Goal: Task Accomplishment & Management: Complete application form

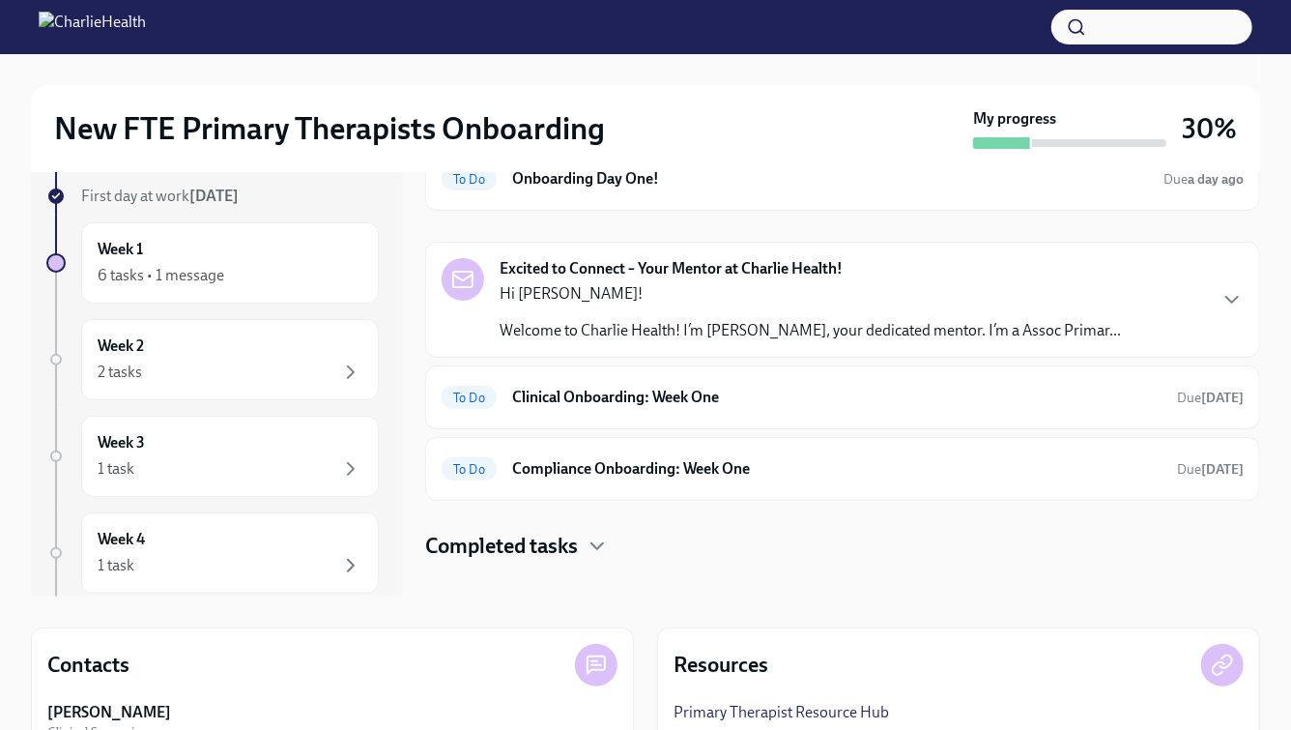
scroll to position [147, 0]
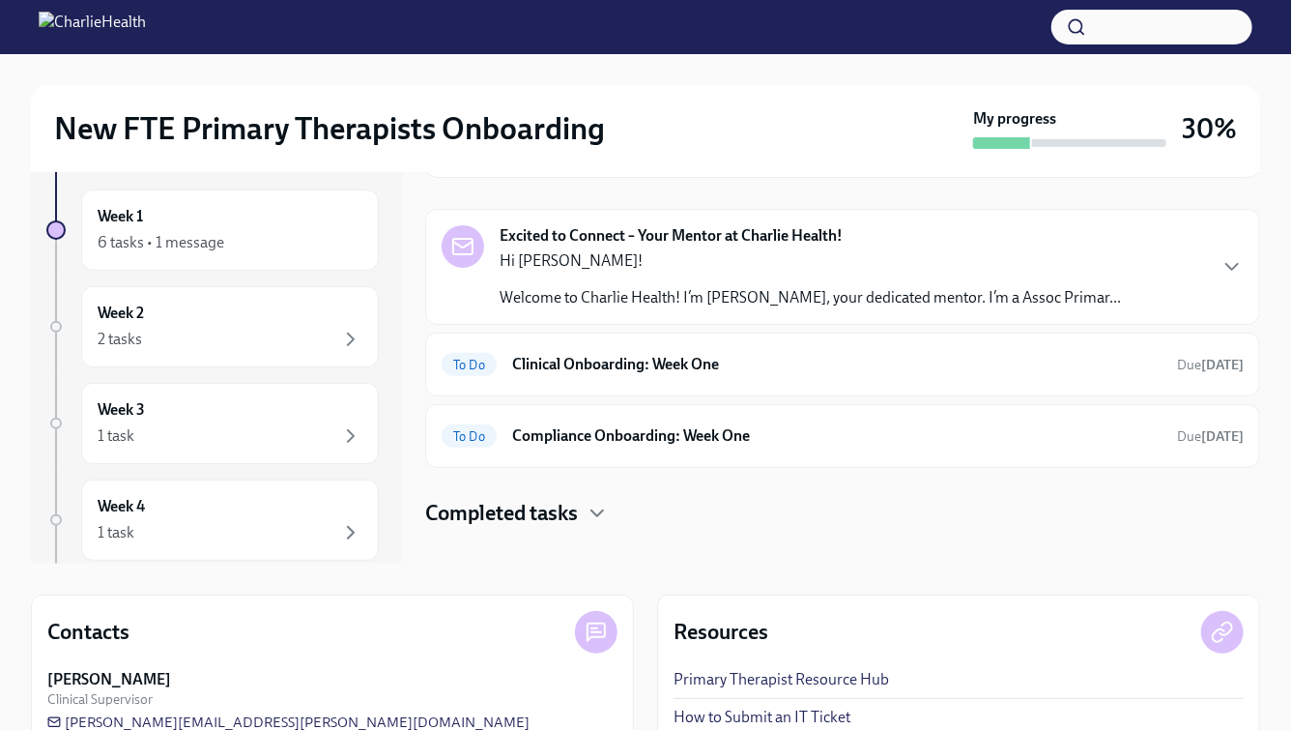
click at [942, 254] on p "Hi [PERSON_NAME]!" at bounding box center [811, 260] width 622 height 21
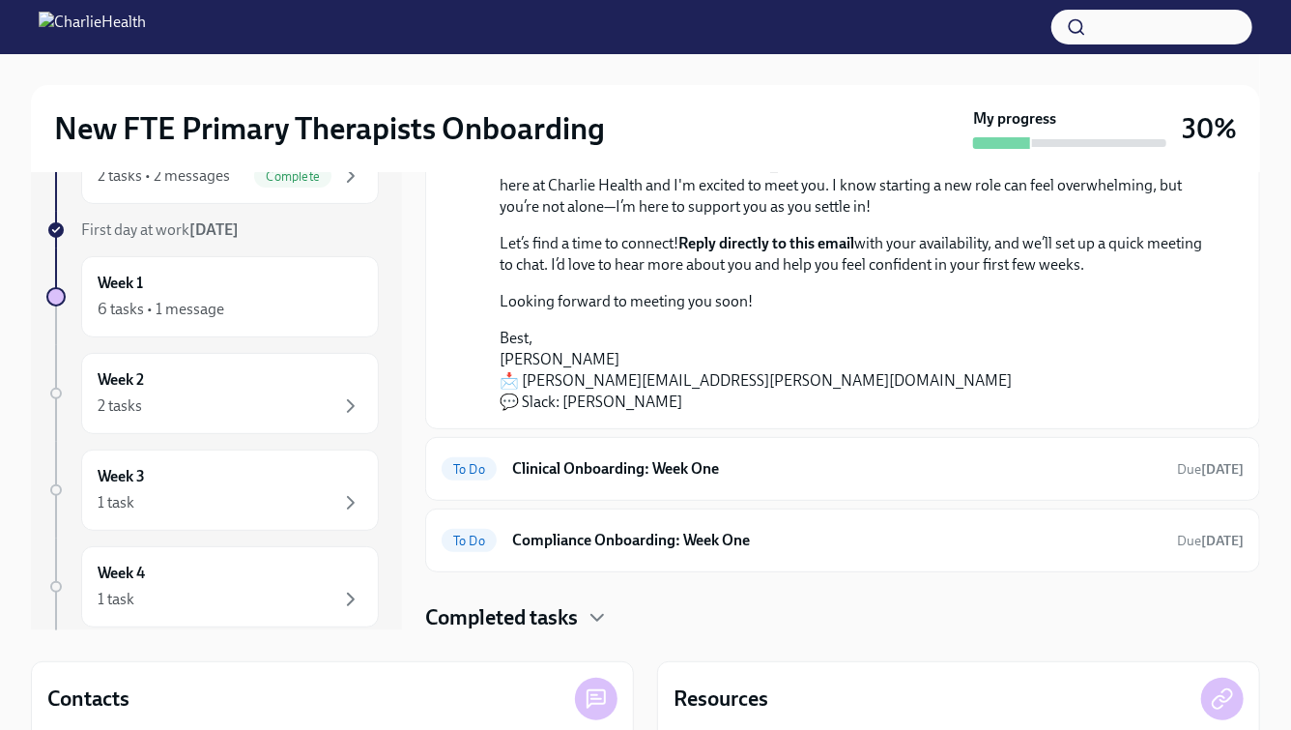
scroll to position [0, 0]
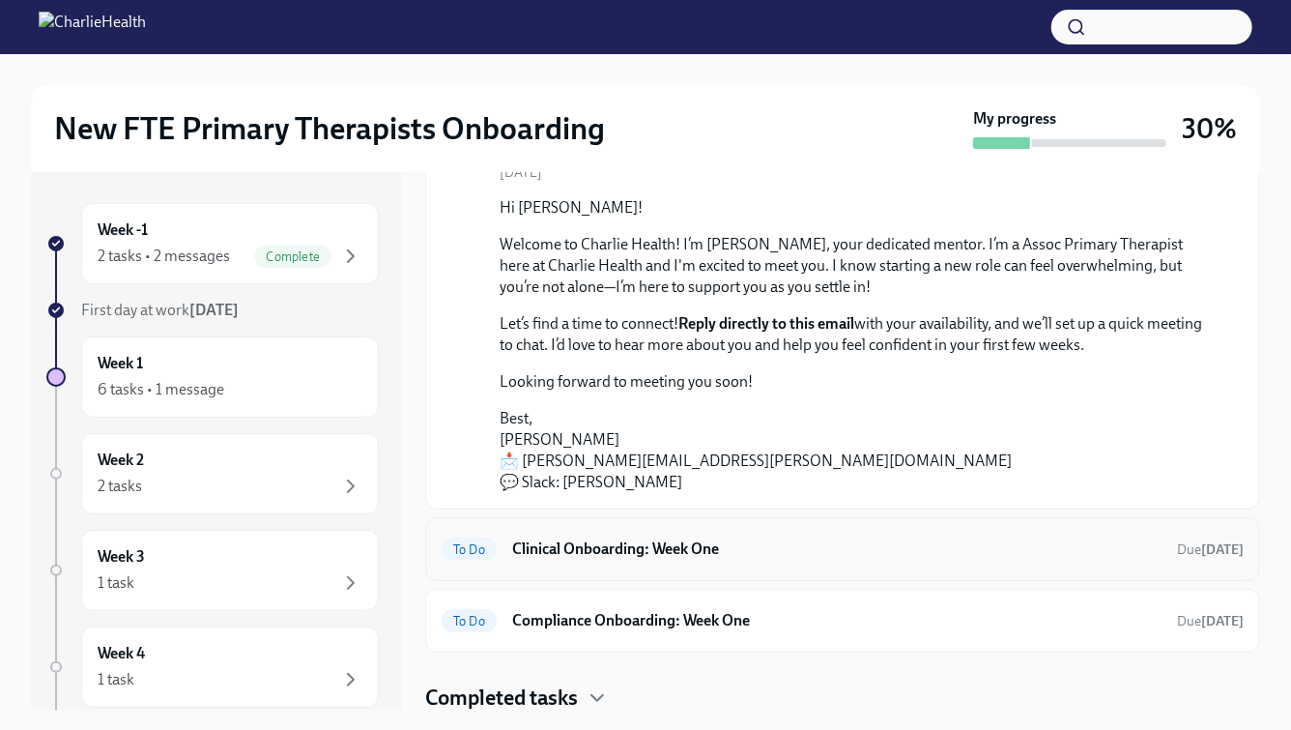
click at [758, 547] on h6 "Clinical Onboarding: Week One" at bounding box center [837, 548] width 650 height 21
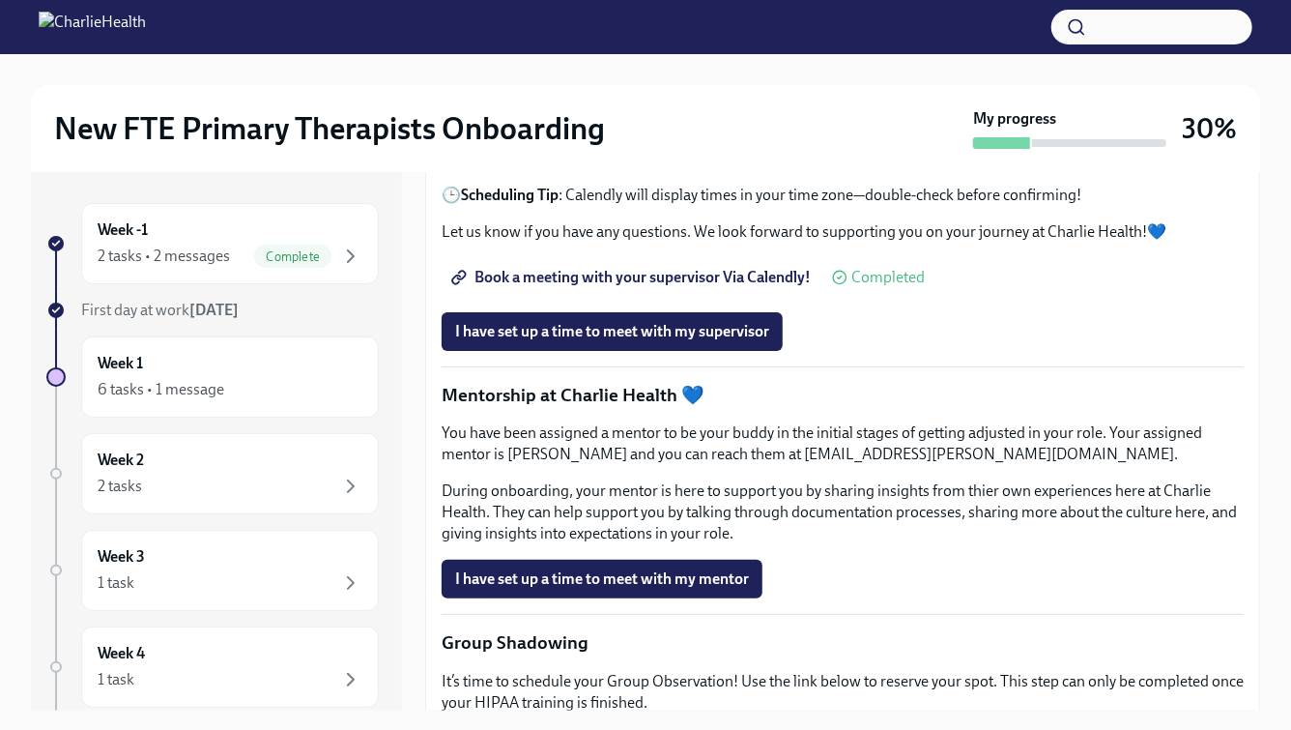
scroll to position [1648, 0]
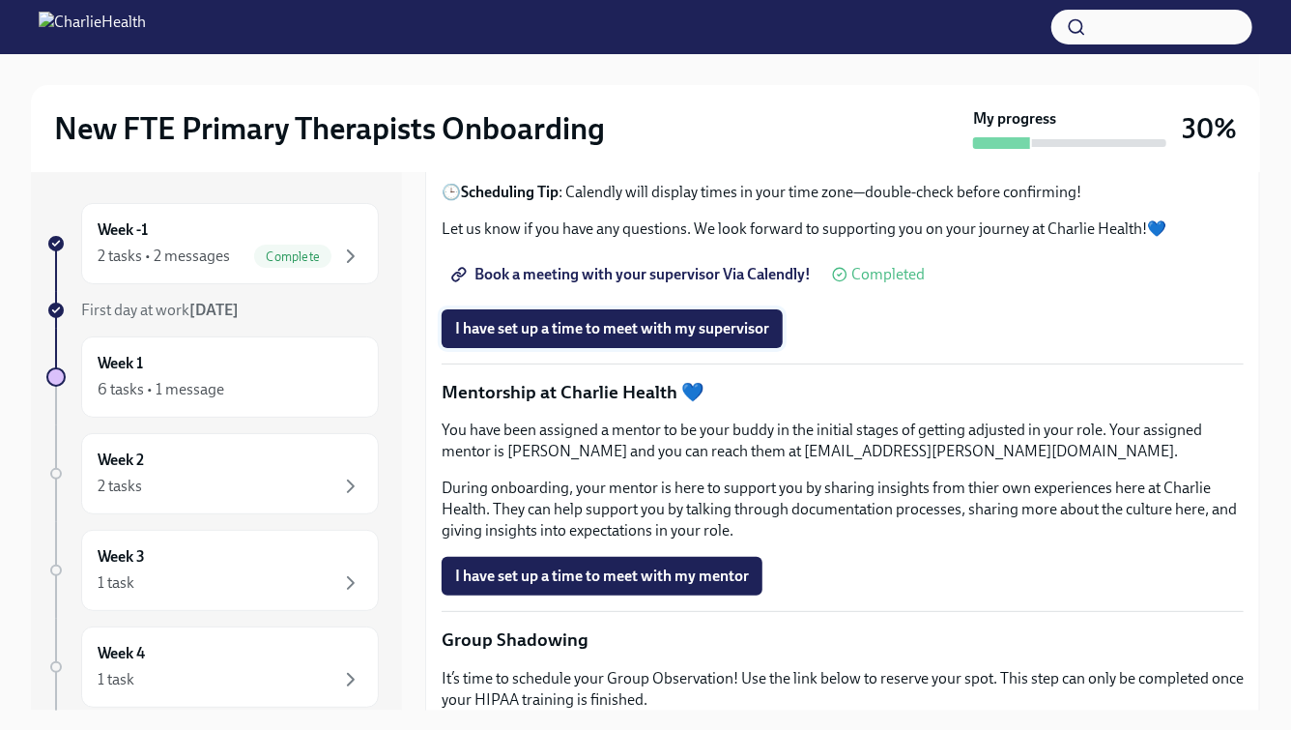
click at [686, 338] on span "I have set up a time to meet with my supervisor" at bounding box center [612, 328] width 314 height 19
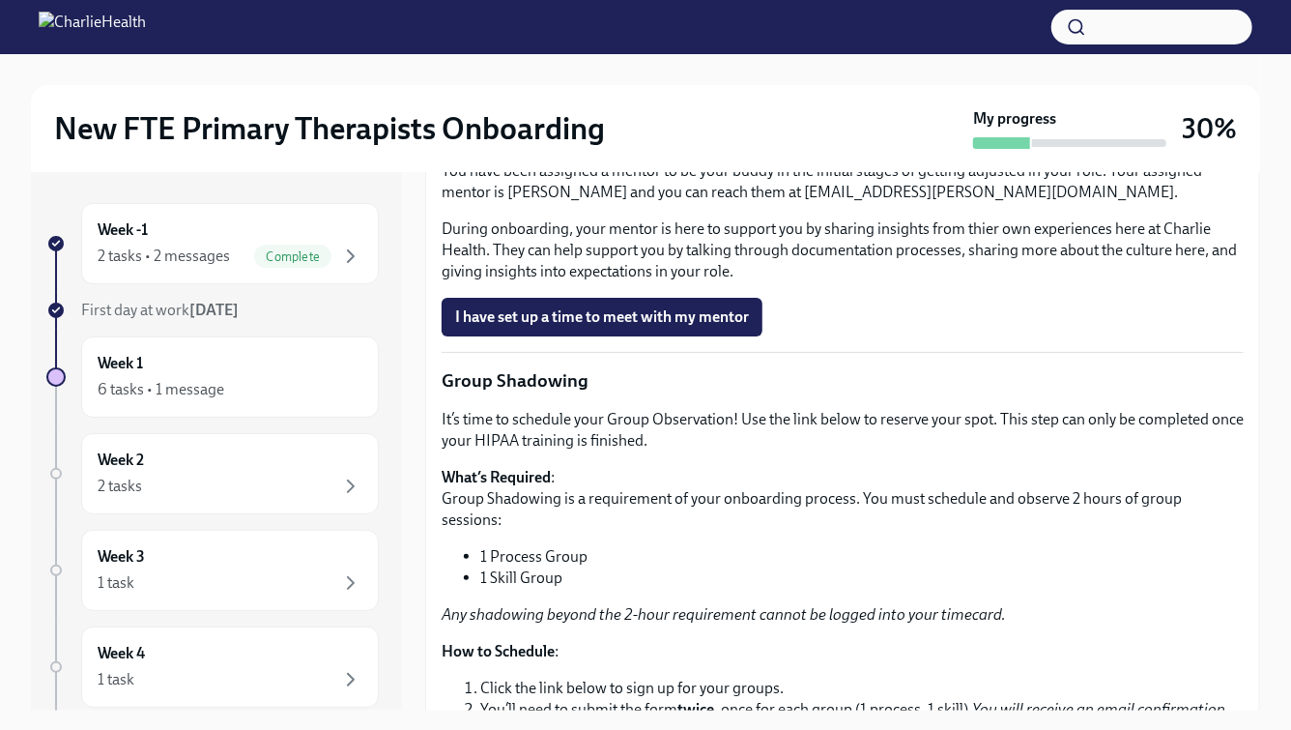
scroll to position [1938, 0]
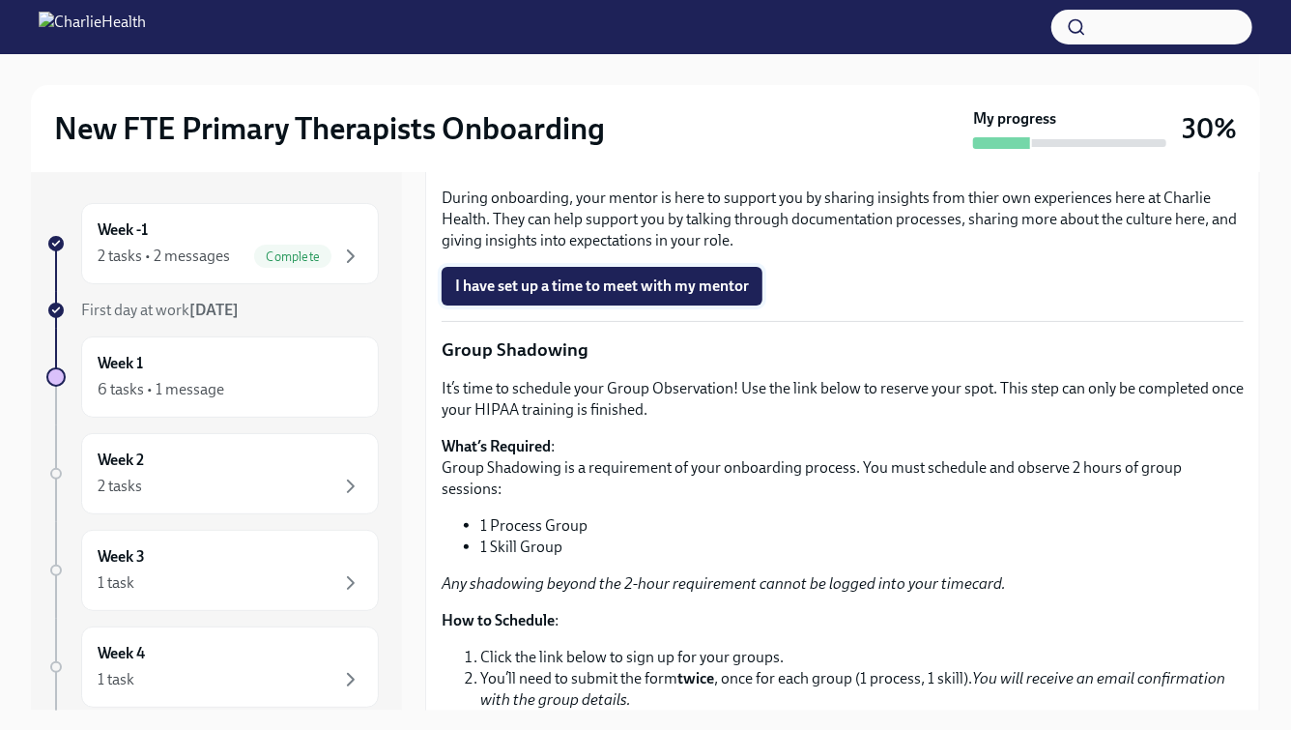
click at [677, 296] on span "I have set up a time to meet with my mentor" at bounding box center [602, 285] width 294 height 19
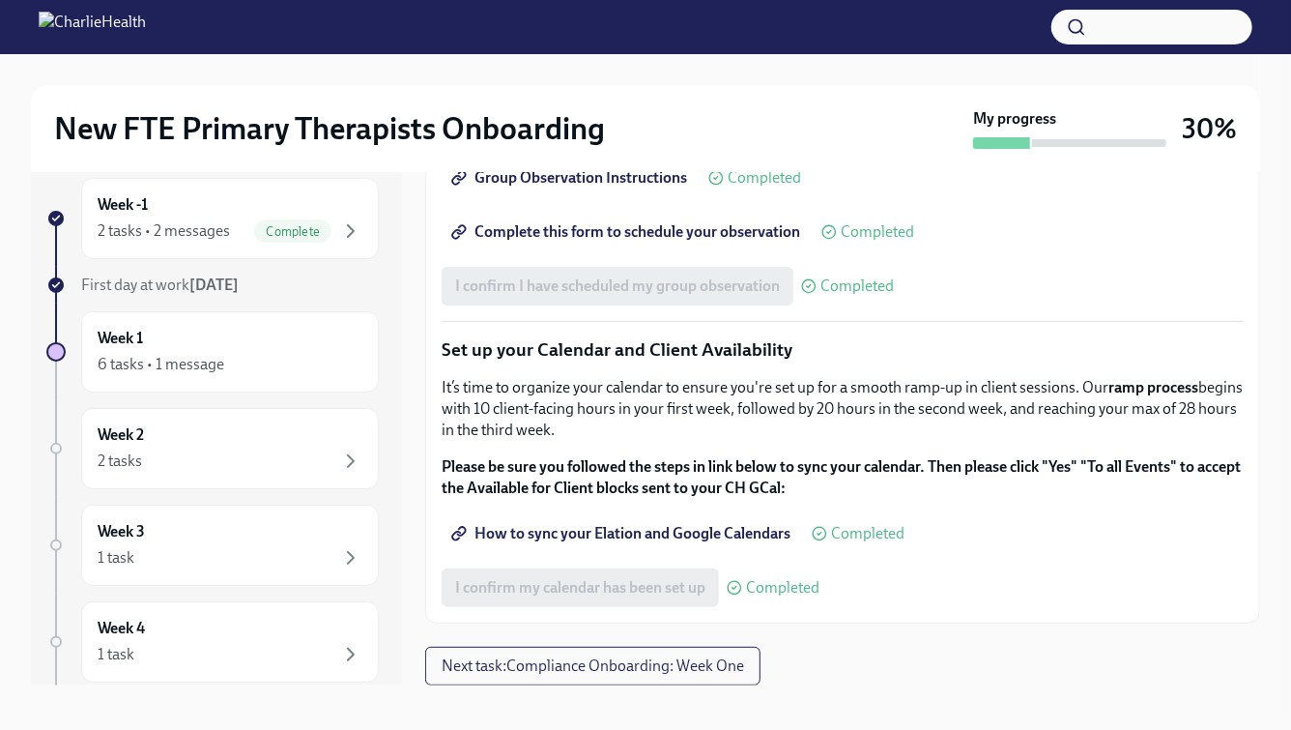
scroll to position [34, 0]
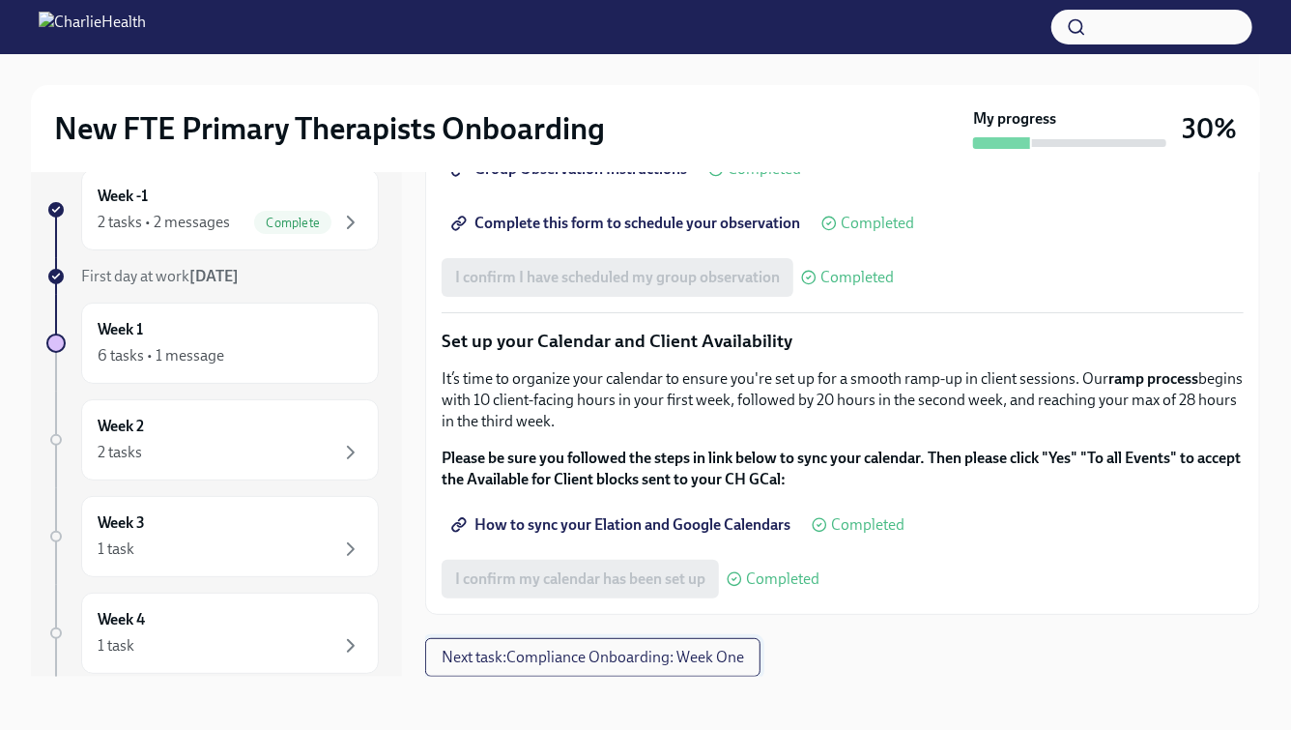
click at [645, 655] on span "Next task : Compliance Onboarding: Week One" at bounding box center [593, 657] width 303 height 19
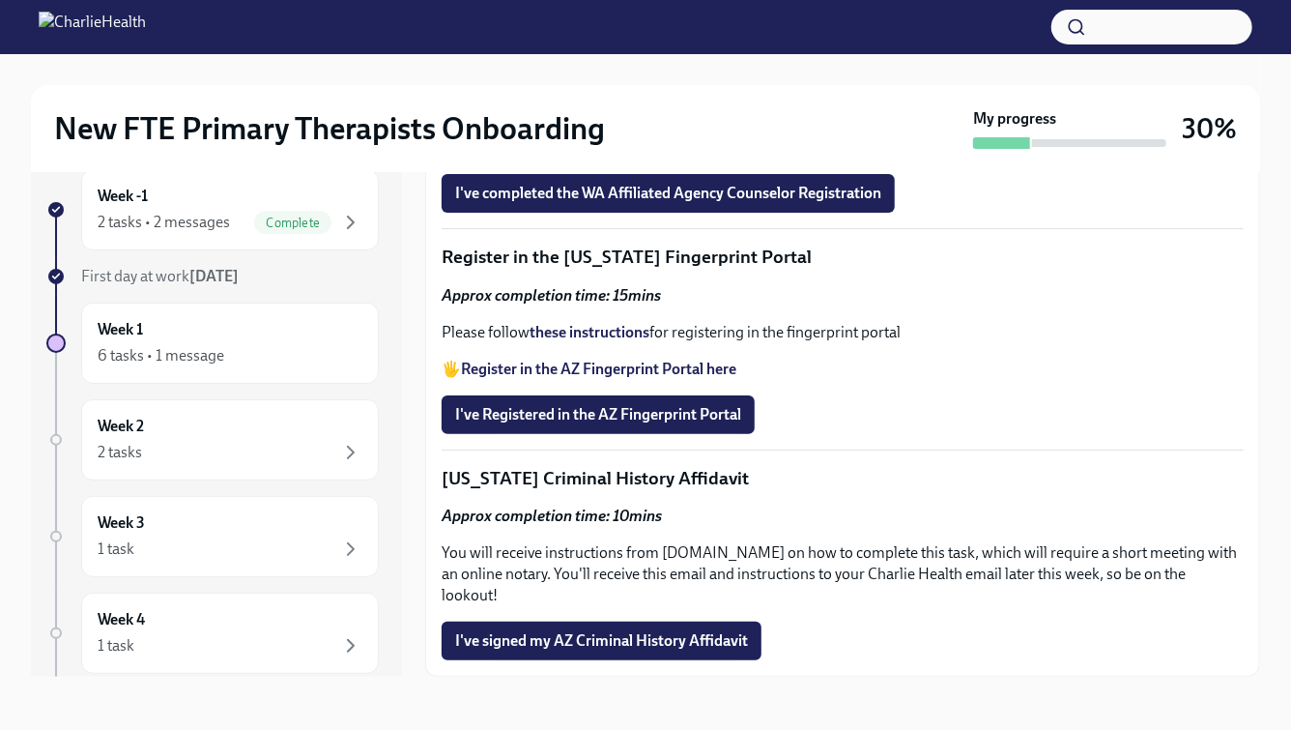
scroll to position [2537, 0]
click at [715, 641] on span "I've signed my AZ Criminal History Affidavit" at bounding box center [601, 640] width 293 height 19
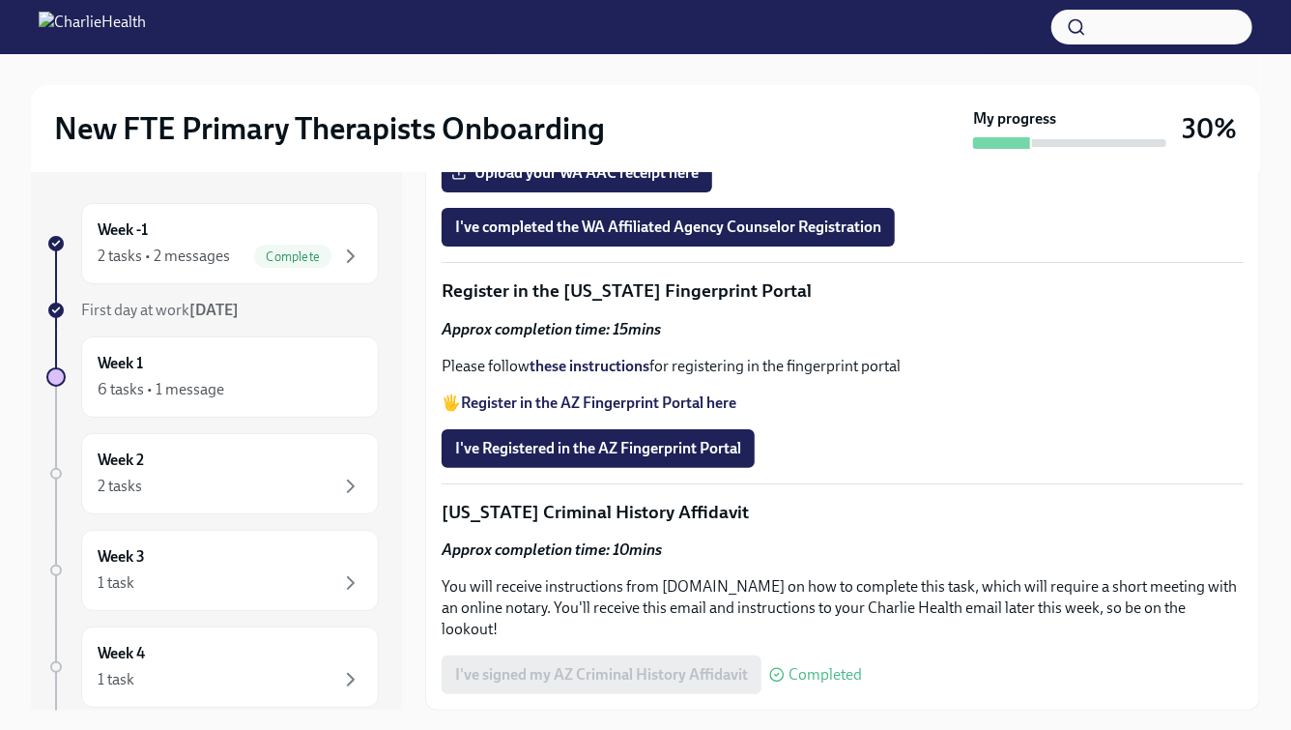
scroll to position [2537, 0]
click at [553, 375] on strong "these instructions" at bounding box center [590, 366] width 120 height 18
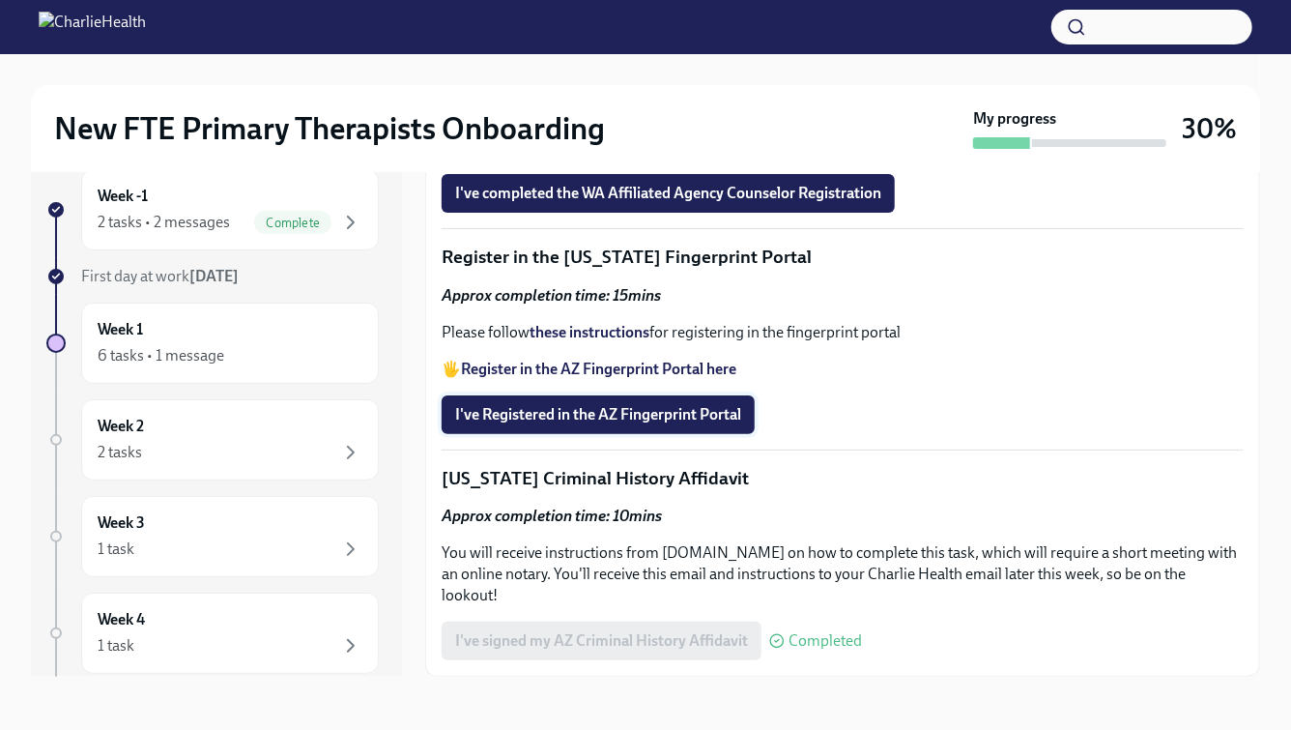
click at [659, 424] on span "I've Registered in the AZ Fingerprint Portal" at bounding box center [598, 414] width 286 height 19
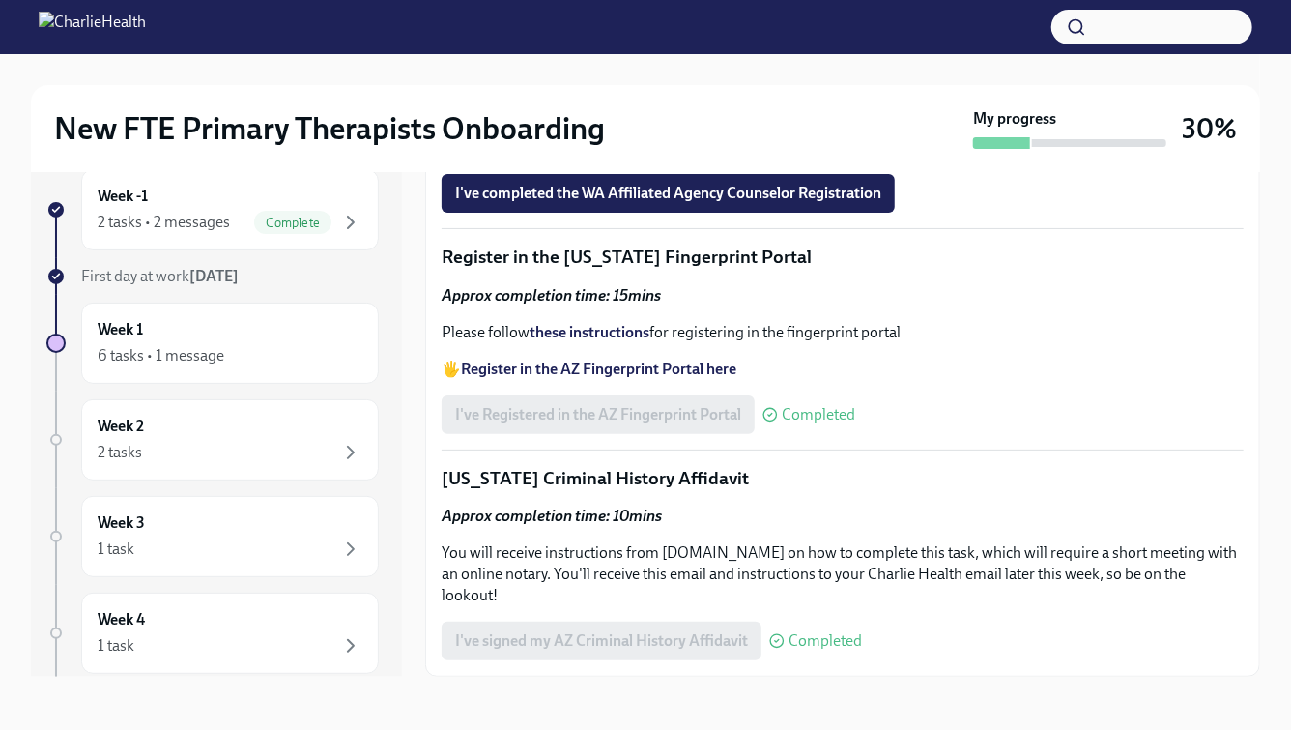
scroll to position [2537, 0]
click at [309, 377] on div "Week 1 6 tasks • 1 message" at bounding box center [230, 343] width 298 height 81
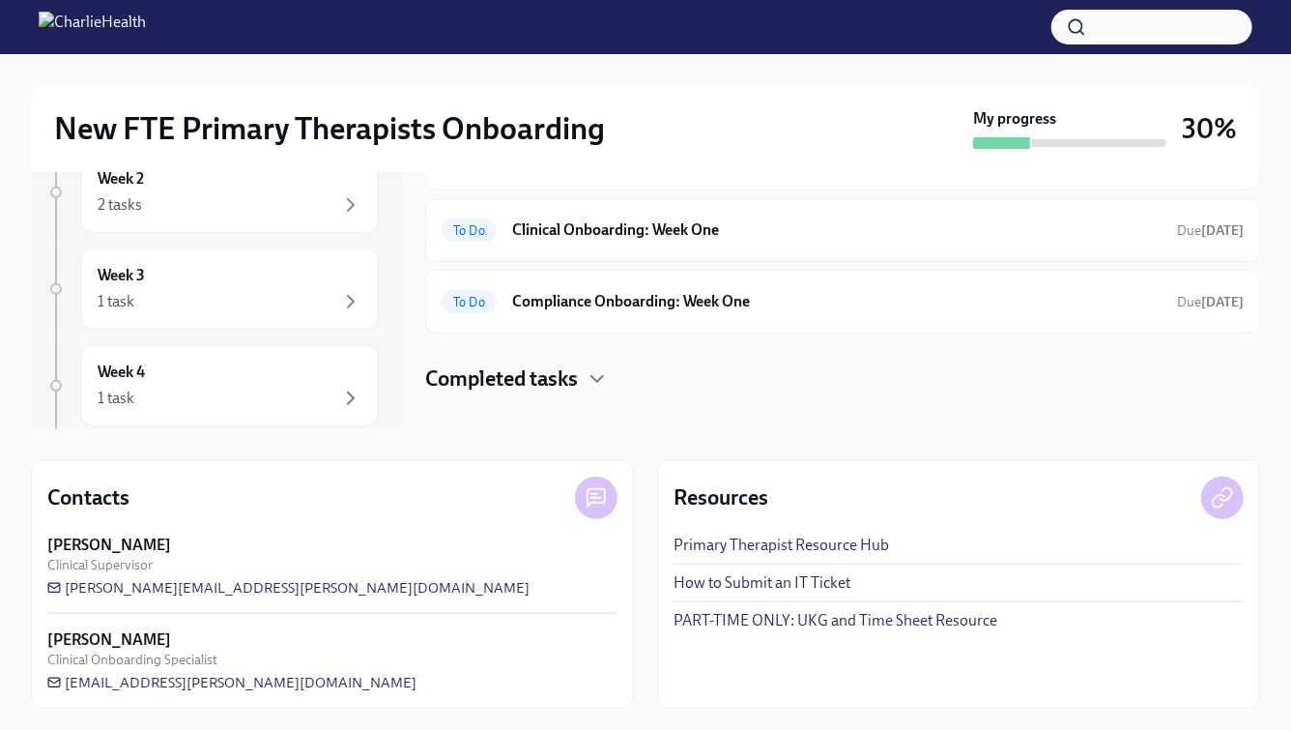
scroll to position [282, 0]
click at [557, 363] on h4 "Completed tasks" at bounding box center [501, 377] width 153 height 29
